Goal: Task Accomplishment & Management: Manage account settings

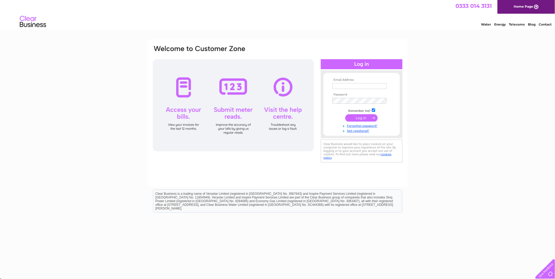
type input "rvautostranent@yahoo.co.uk"
click at [361, 117] on input "submit" at bounding box center [361, 117] width 32 height 7
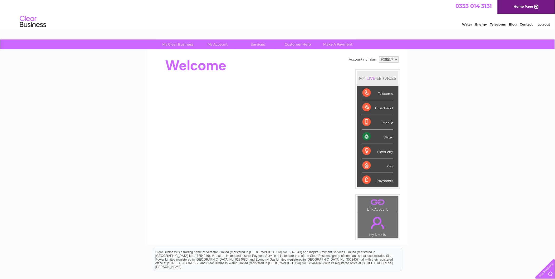
click at [369, 92] on div "Telecoms" at bounding box center [378, 93] width 31 height 14
click at [386, 90] on div "Telecoms" at bounding box center [378, 93] width 31 height 14
click at [384, 180] on div "Payments" at bounding box center [378, 180] width 31 height 14
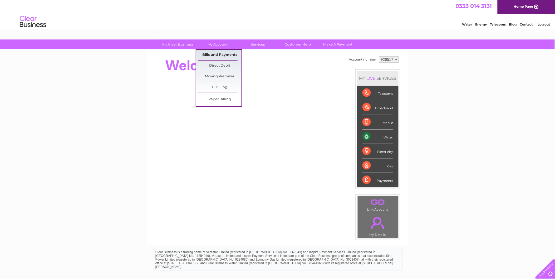
click at [220, 54] on link "Bills and Payments" at bounding box center [219, 55] width 43 height 11
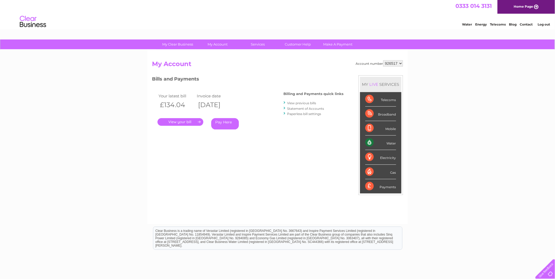
click at [389, 97] on div "Telecoms" at bounding box center [380, 99] width 31 height 14
click at [390, 97] on div "Telecoms" at bounding box center [380, 99] width 31 height 14
drag, startPoint x: 390, startPoint y: 97, endPoint x: 414, endPoint y: 97, distance: 24.0
click at [414, 97] on div "My Clear Business Login Details My Details My Preferences Link Account My Accou…" at bounding box center [277, 177] width 555 height 275
click at [399, 62] on select "926517 927039 971840 981437" at bounding box center [393, 63] width 20 height 6
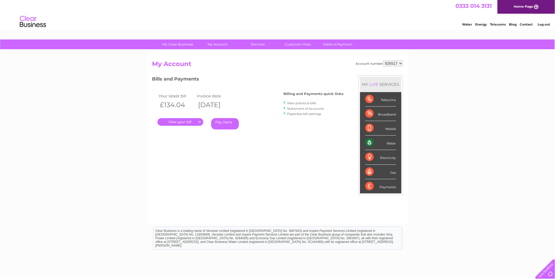
click at [304, 102] on link "View previous bills" at bounding box center [301, 103] width 29 height 4
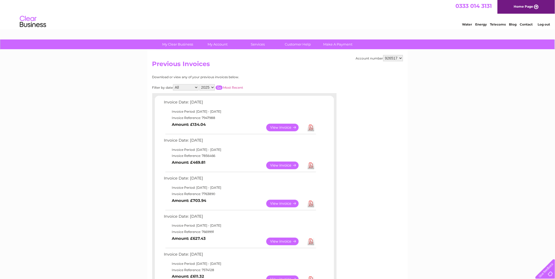
click at [198, 87] on select "All January February March April May June July August September October Novembe…" at bounding box center [186, 87] width 26 height 6
select select "8"
click at [174, 84] on select "All January February March April May June July August September October Novembe…" at bounding box center [186, 87] width 26 height 6
click at [221, 86] on input "button" at bounding box center [219, 88] width 7 height 4
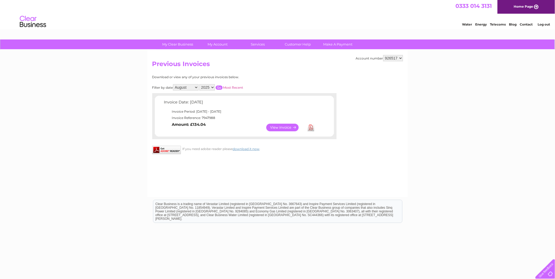
click at [399, 57] on select "926517 927039 971840 981437" at bounding box center [393, 58] width 20 height 6
select select "927039"
click at [383, 55] on select "926517 927039 971840 981437" at bounding box center [393, 58] width 20 height 6
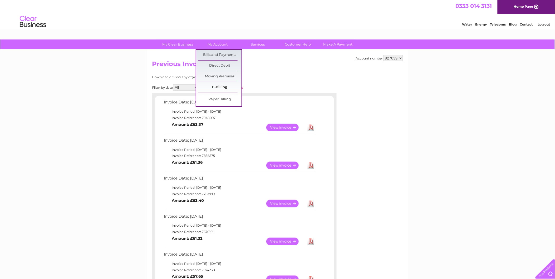
click at [222, 88] on link "E-Billing" at bounding box center [219, 87] width 43 height 11
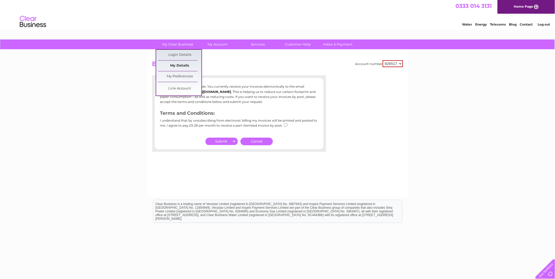
click at [178, 64] on link "My Details" at bounding box center [179, 66] width 43 height 11
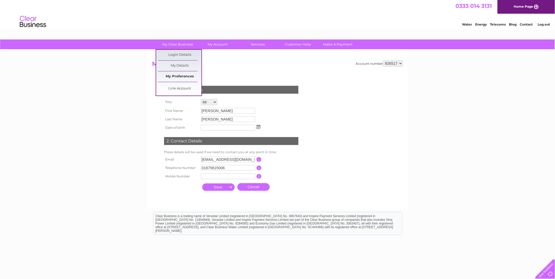
click at [181, 74] on link "My Preferences" at bounding box center [179, 76] width 43 height 11
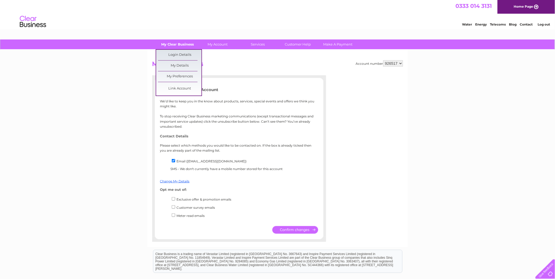
click at [180, 43] on link "My Clear Business" at bounding box center [177, 45] width 43 height 10
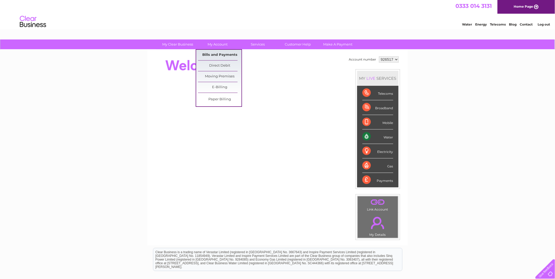
click at [216, 53] on link "Bills and Payments" at bounding box center [219, 55] width 43 height 11
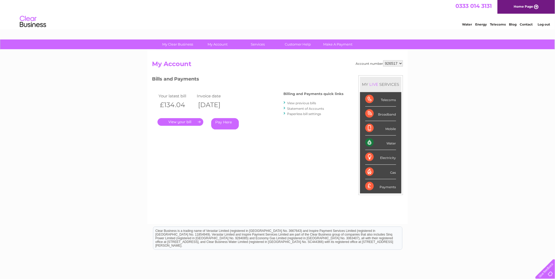
click at [292, 108] on link "Statement of Accounts" at bounding box center [305, 109] width 37 height 4
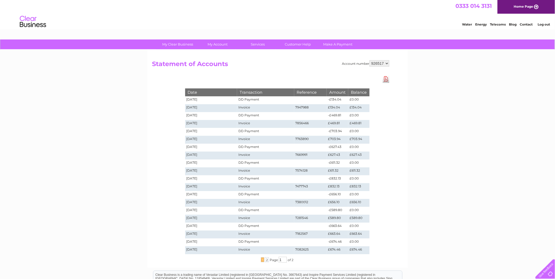
click at [387, 62] on select "926517 927039 971840 981437" at bounding box center [380, 63] width 20 height 6
select select "927039"
click at [370, 60] on select "926517 927039 971840 981437" at bounding box center [380, 63] width 20 height 6
click at [387, 62] on select "926517 927039 971840 981437" at bounding box center [380, 63] width 20 height 6
select select "971840"
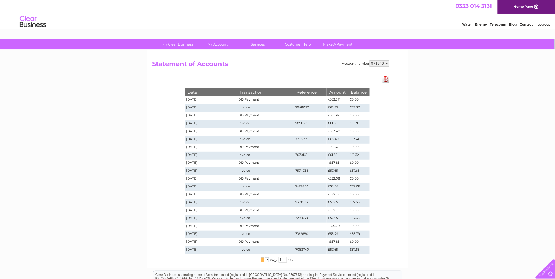
click at [370, 60] on select "926517 927039 971840 981437" at bounding box center [380, 63] width 20 height 6
click at [386, 63] on select "926517 927039 971840 981437" at bounding box center [380, 63] width 20 height 6
select select "981437"
click at [370, 60] on select "926517 927039 971840 981437" at bounding box center [380, 63] width 20 height 6
click at [498, 24] on link "Telecoms" at bounding box center [498, 24] width 16 height 4
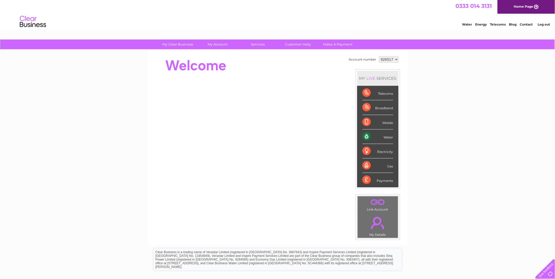
click at [383, 151] on div "Electricity" at bounding box center [378, 151] width 31 height 14
click at [366, 149] on div "Electricity" at bounding box center [378, 151] width 31 height 14
click at [396, 59] on select "926517 927039 971840 981437" at bounding box center [389, 59] width 20 height 6
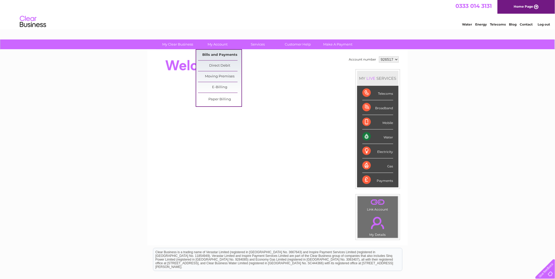
click at [218, 52] on link "Bills and Payments" at bounding box center [219, 55] width 43 height 11
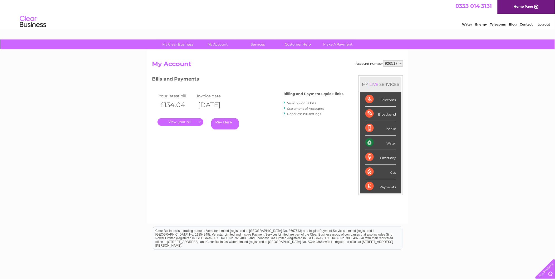
click at [177, 120] on link "." at bounding box center [181, 122] width 46 height 8
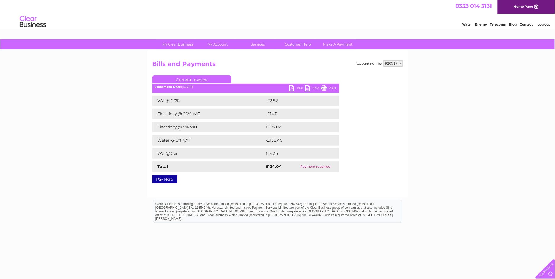
click at [401, 63] on select "926517 927039 971840 981437" at bounding box center [393, 63] width 20 height 6
click at [303, 60] on div "Account number 926517 927039 971840 981437 Bills and Payments Current Invoice P…" at bounding box center [277, 124] width 261 height 148
click at [301, 42] on link "Customer Help" at bounding box center [297, 45] width 43 height 10
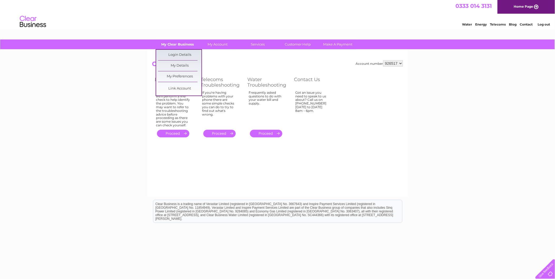
click at [188, 43] on link "My Clear Business" at bounding box center [177, 45] width 43 height 10
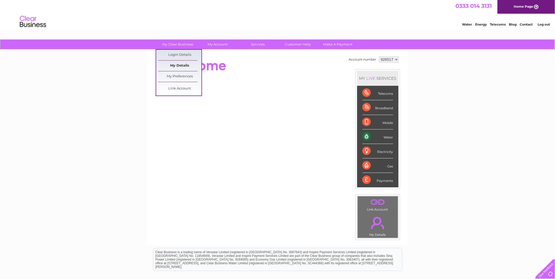
click at [184, 65] on link "My Details" at bounding box center [179, 66] width 43 height 11
